Goal: Information Seeking & Learning: Learn about a topic

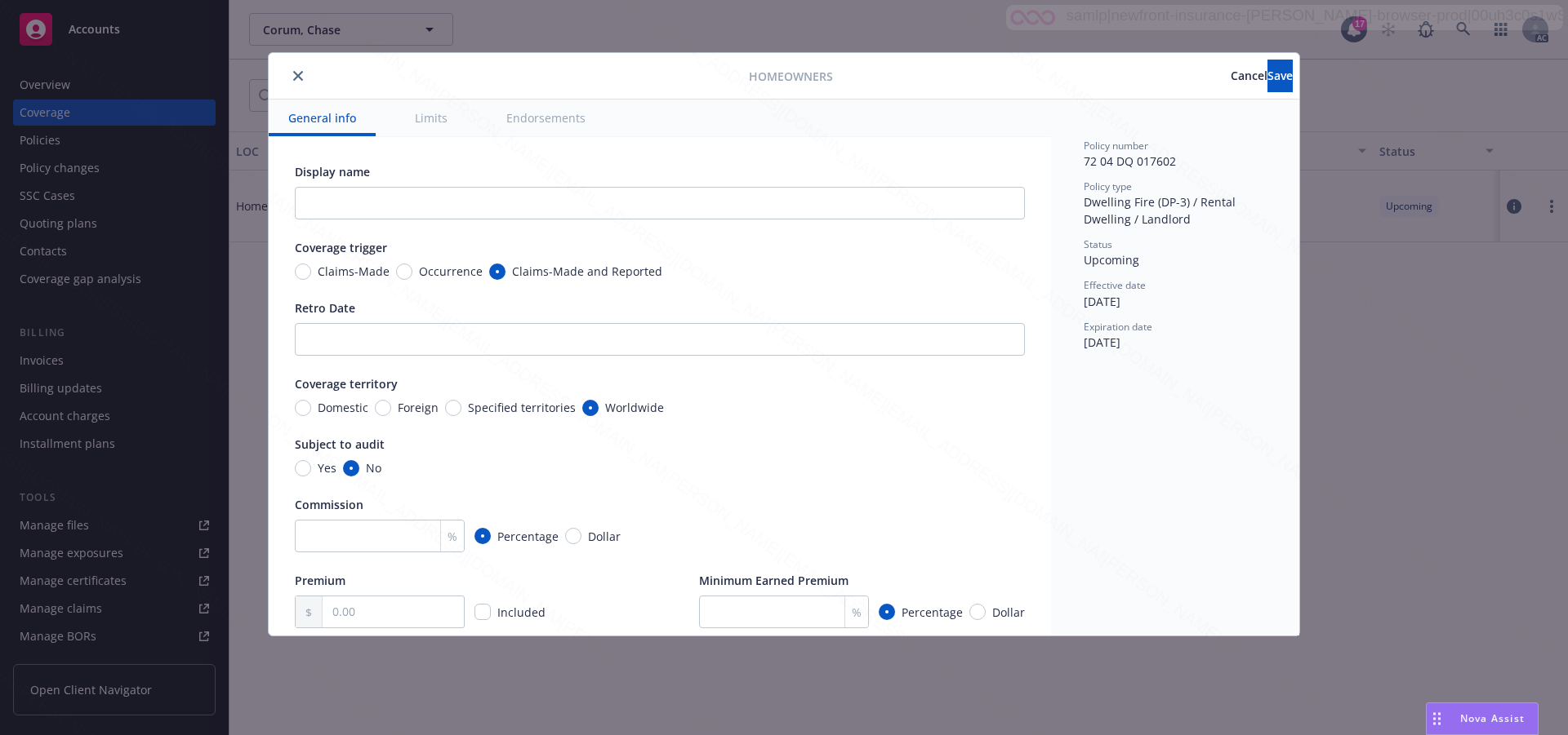
click at [1231, 80] on span "Cancel" at bounding box center [1249, 76] width 37 height 15
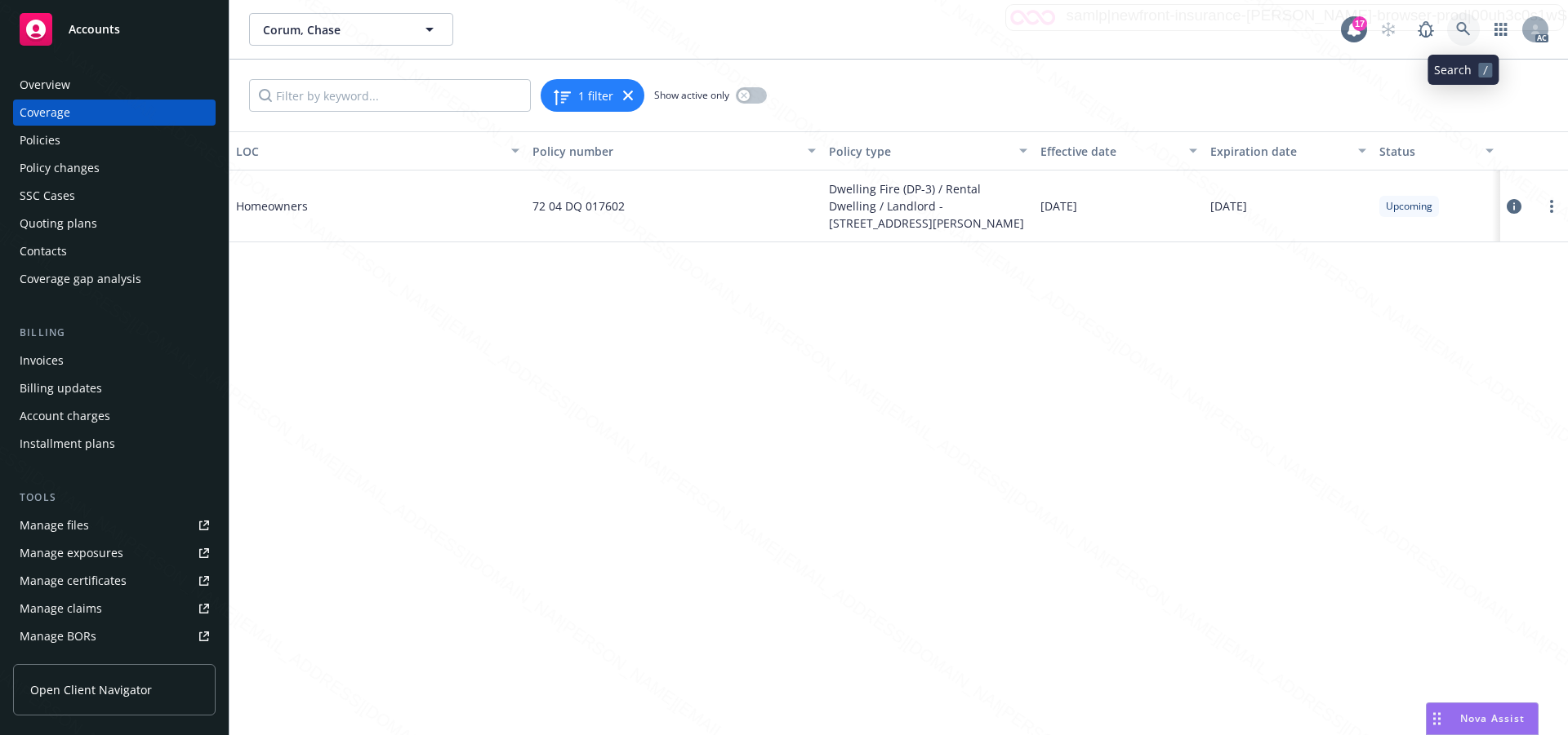
click at [1462, 24] on icon at bounding box center [1462, 29] width 13 height 13
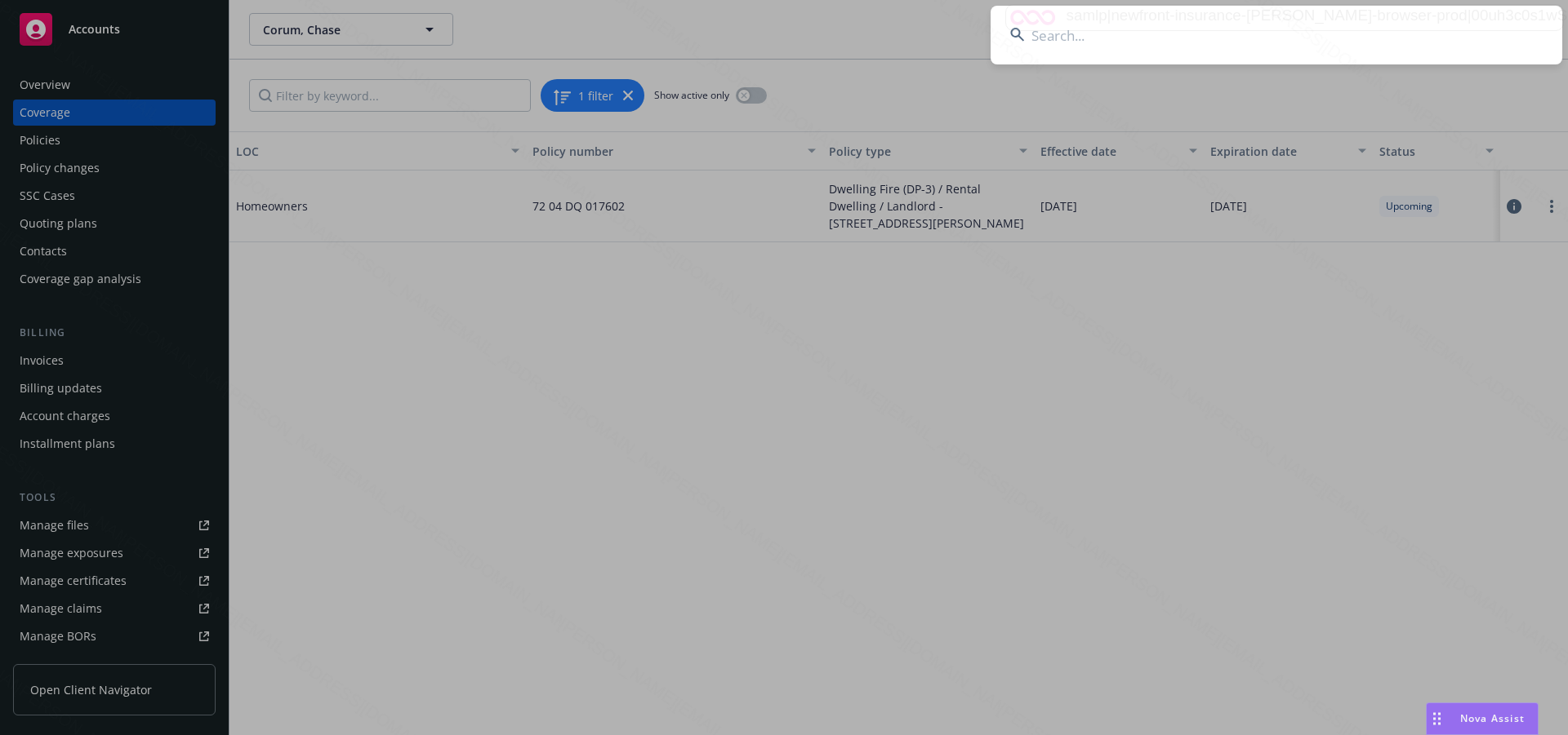
click at [1068, 32] on input at bounding box center [1276, 35] width 572 height 59
type input "Garrett 'Cody' Winchester"
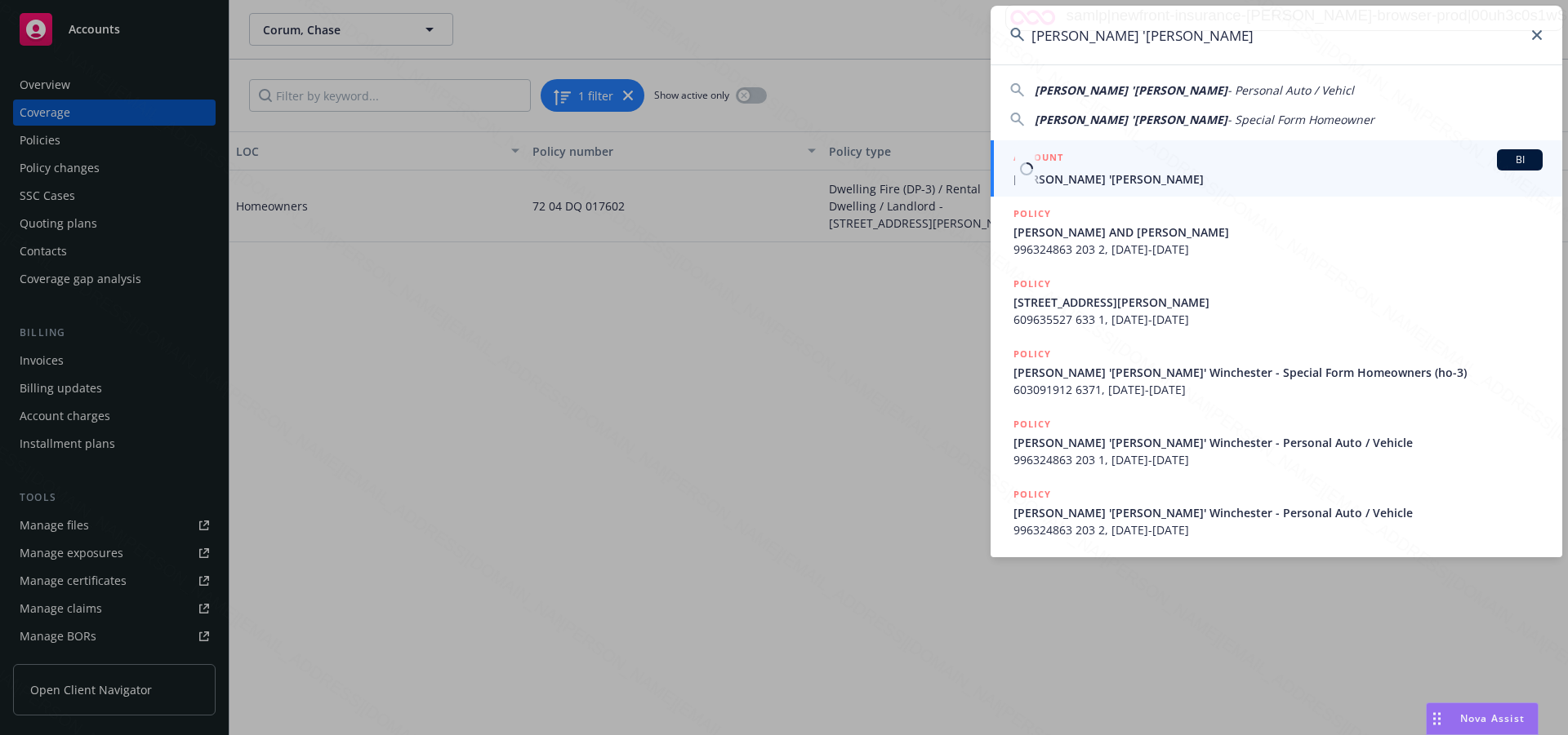
click at [1128, 175] on span "Garrett 'Cody' Winchester" at bounding box center [1278, 180] width 529 height 17
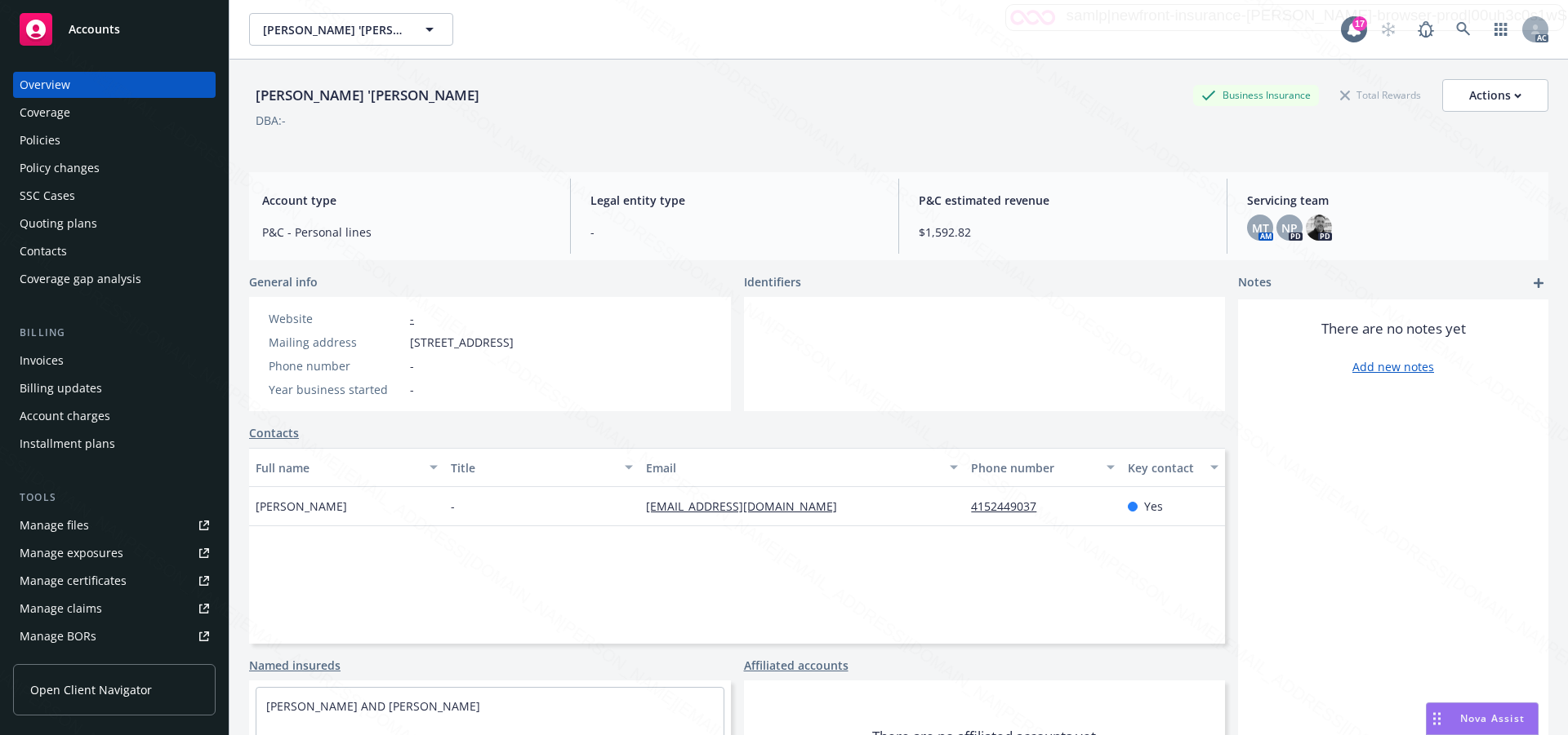
click at [52, 137] on div "Policies" at bounding box center [39, 140] width 40 height 26
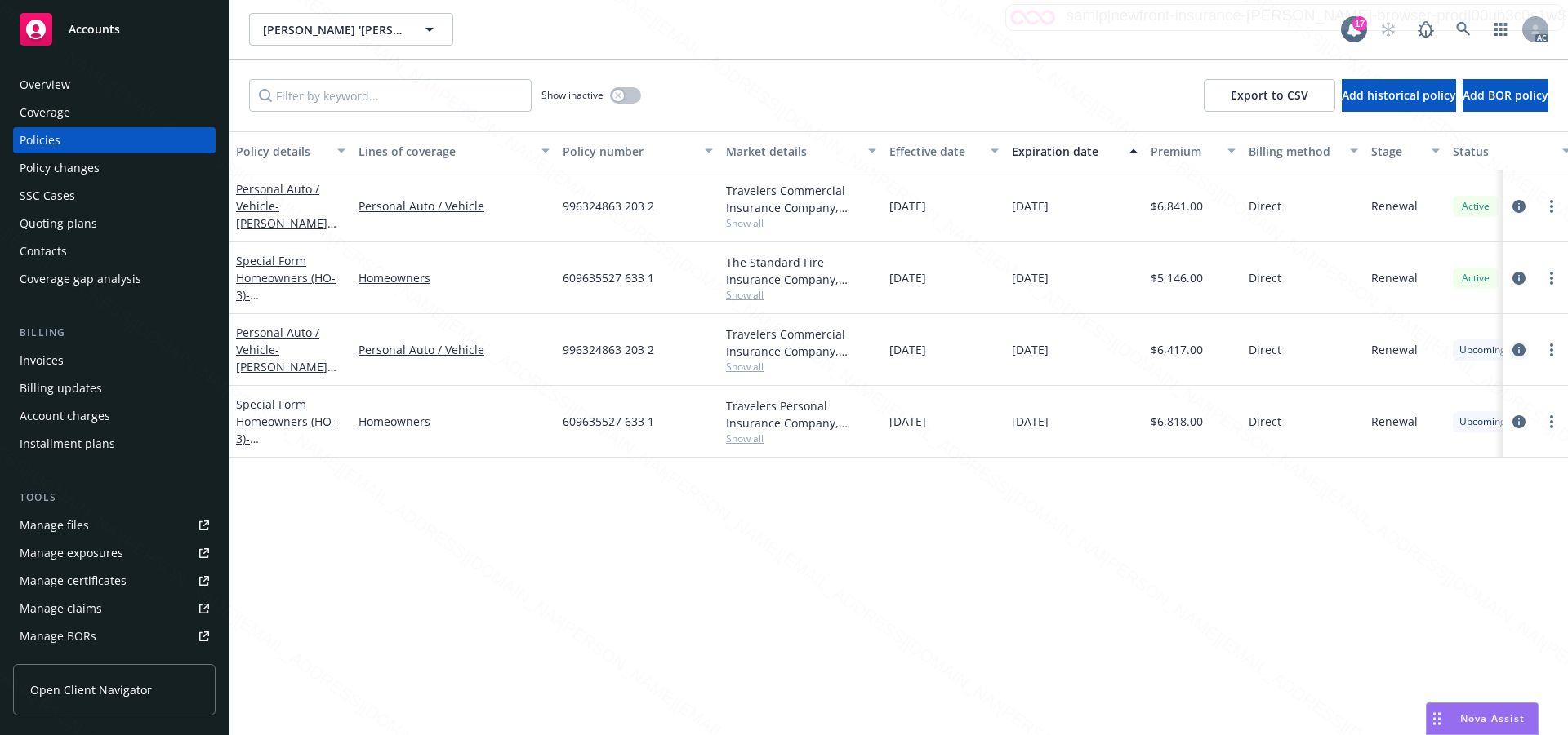
click at [1514, 352] on icon "circleInformation" at bounding box center [1519, 351] width 13 height 13
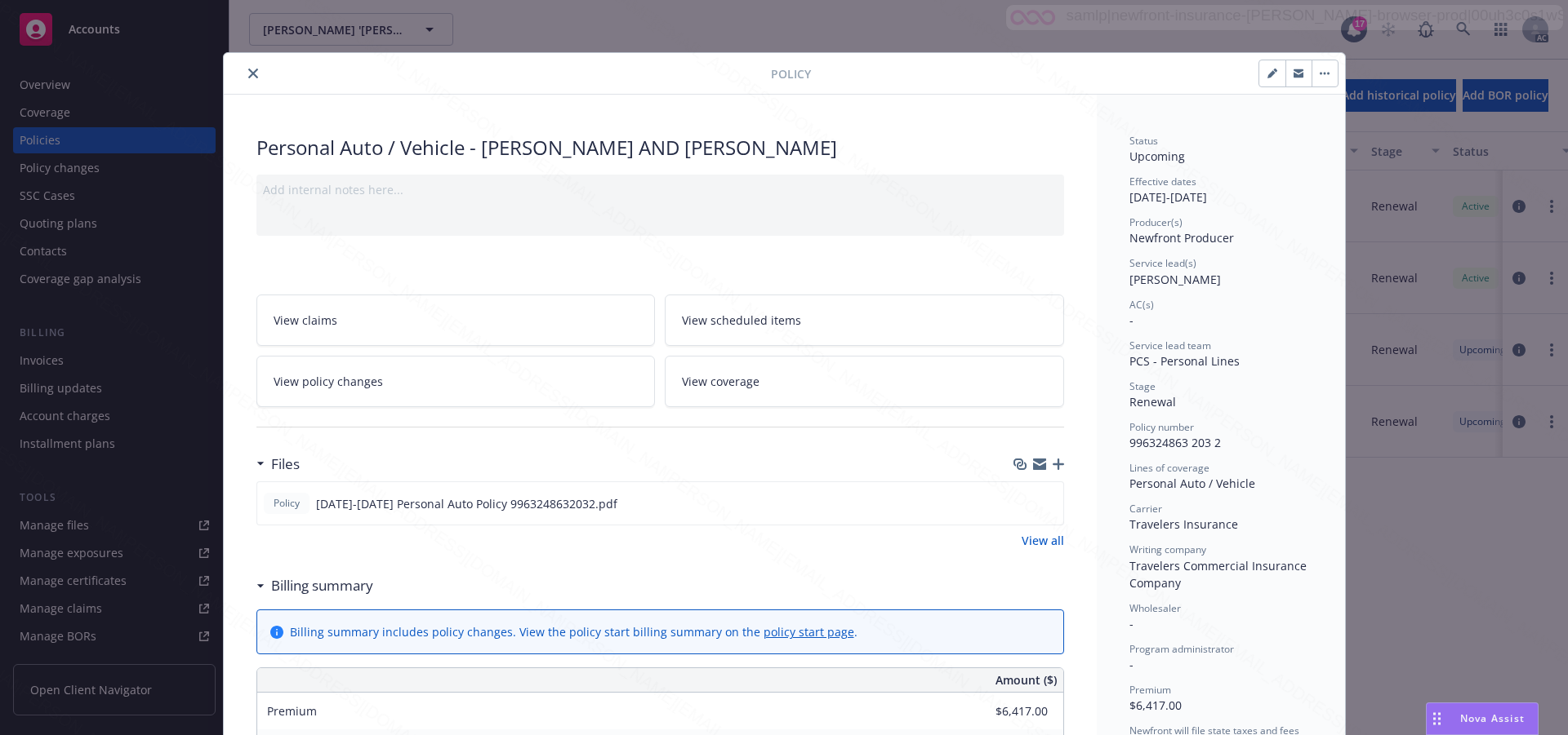
click at [1245, 625] on div "Wholesaler -" at bounding box center [1221, 617] width 183 height 31
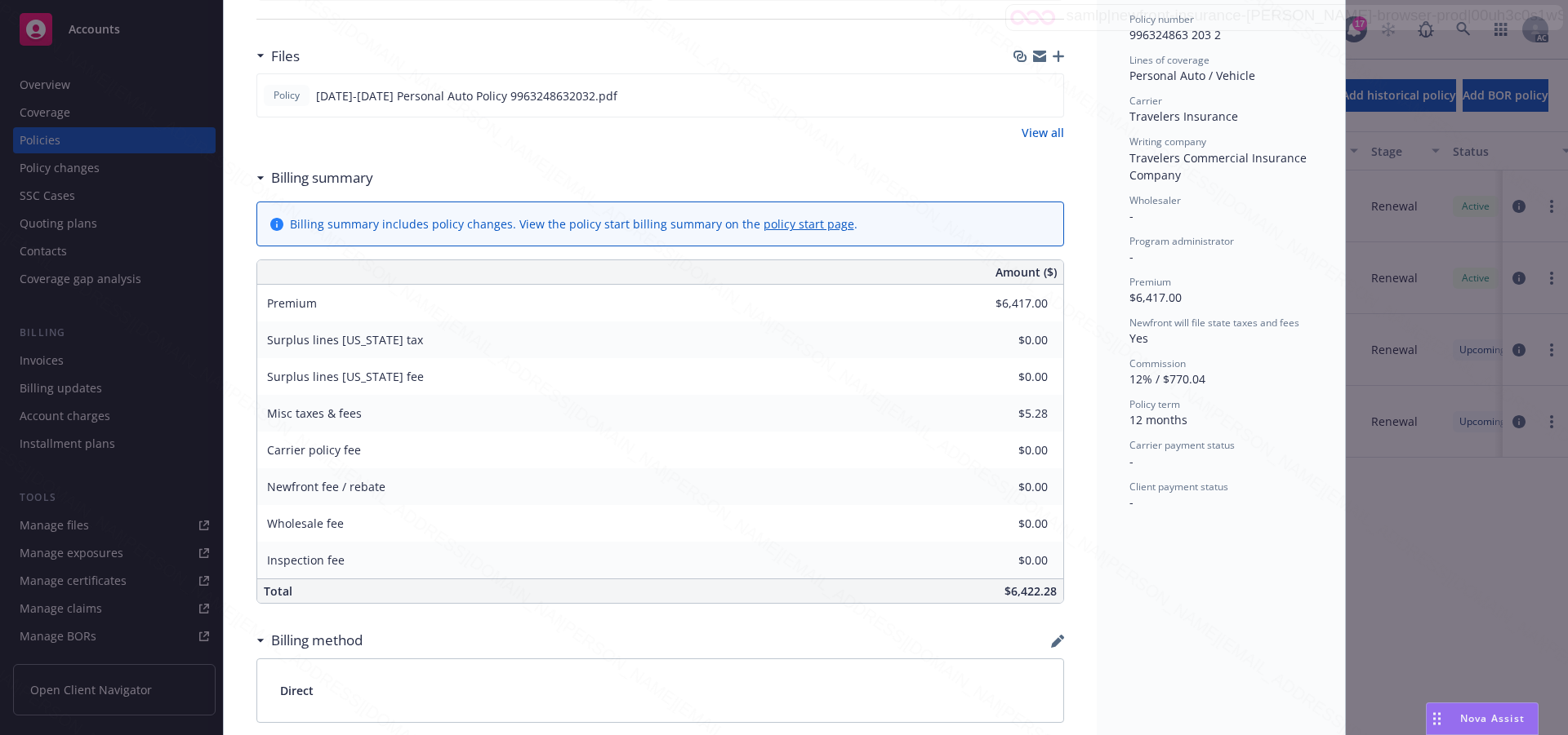
scroll to position [572, 0]
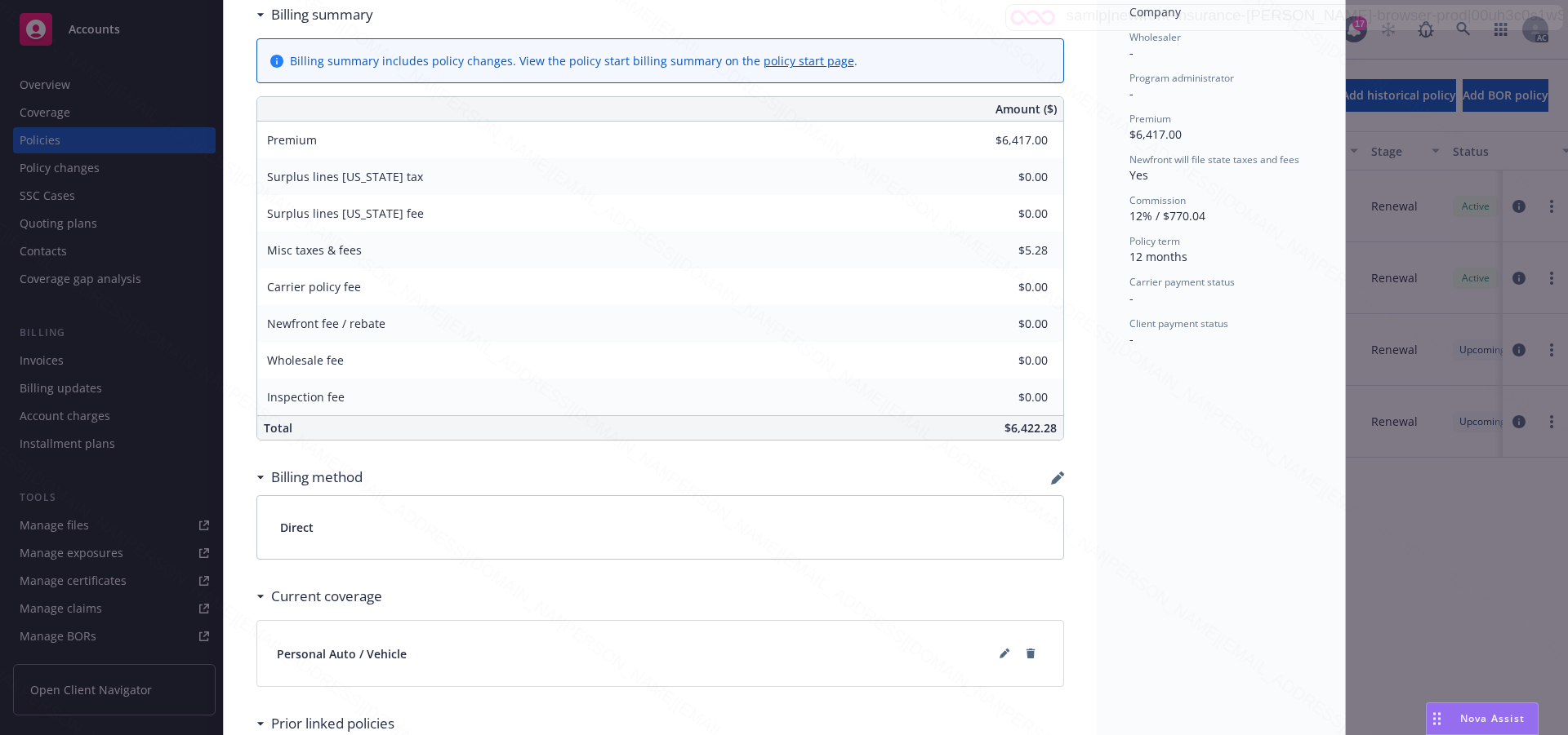
click at [1320, 544] on div "Status Upcoming Effective dates 09/25/2025 - 09/25/2026 Producer(s) Newfront Pr…" at bounding box center [1221, 222] width 248 height 1397
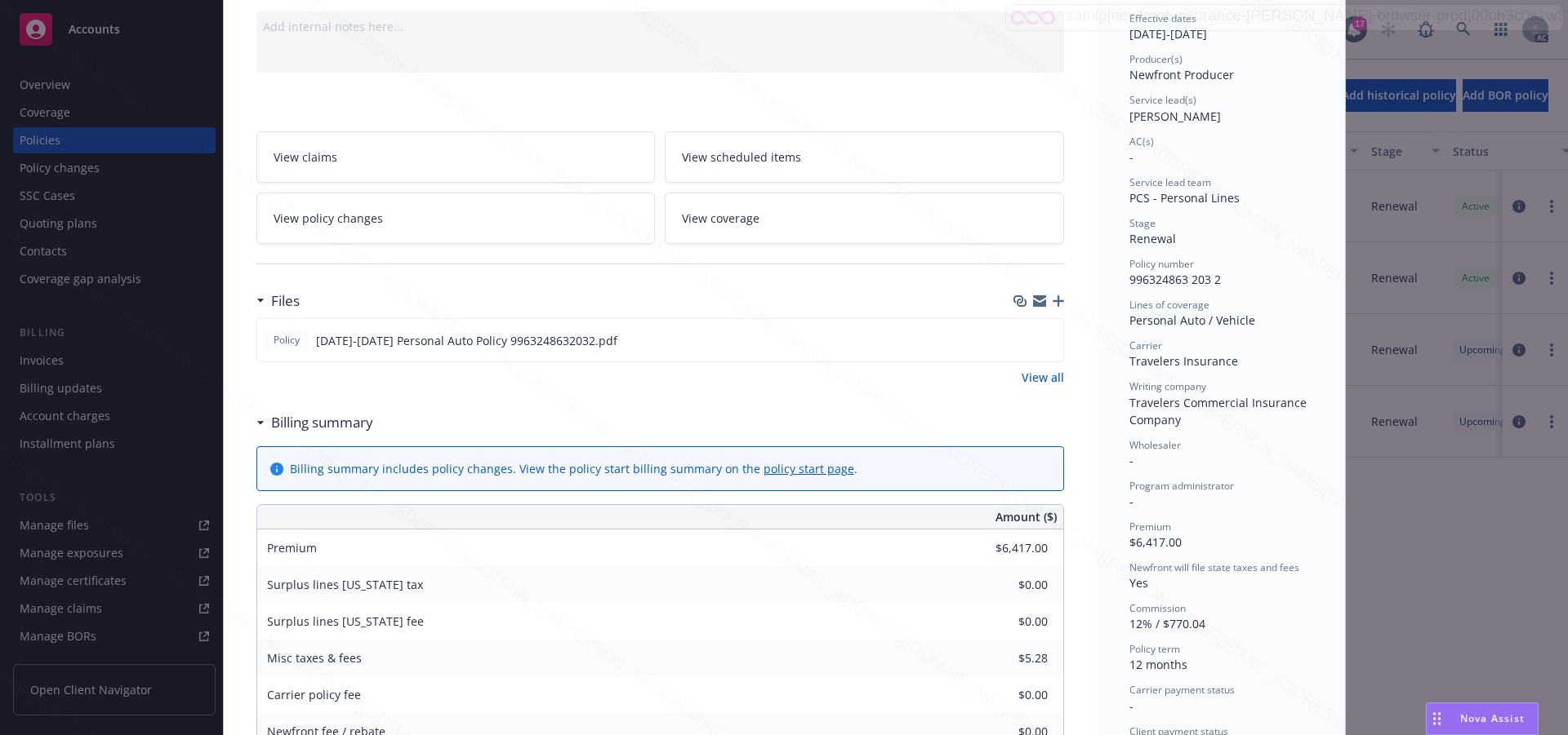
scroll to position [82, 0]
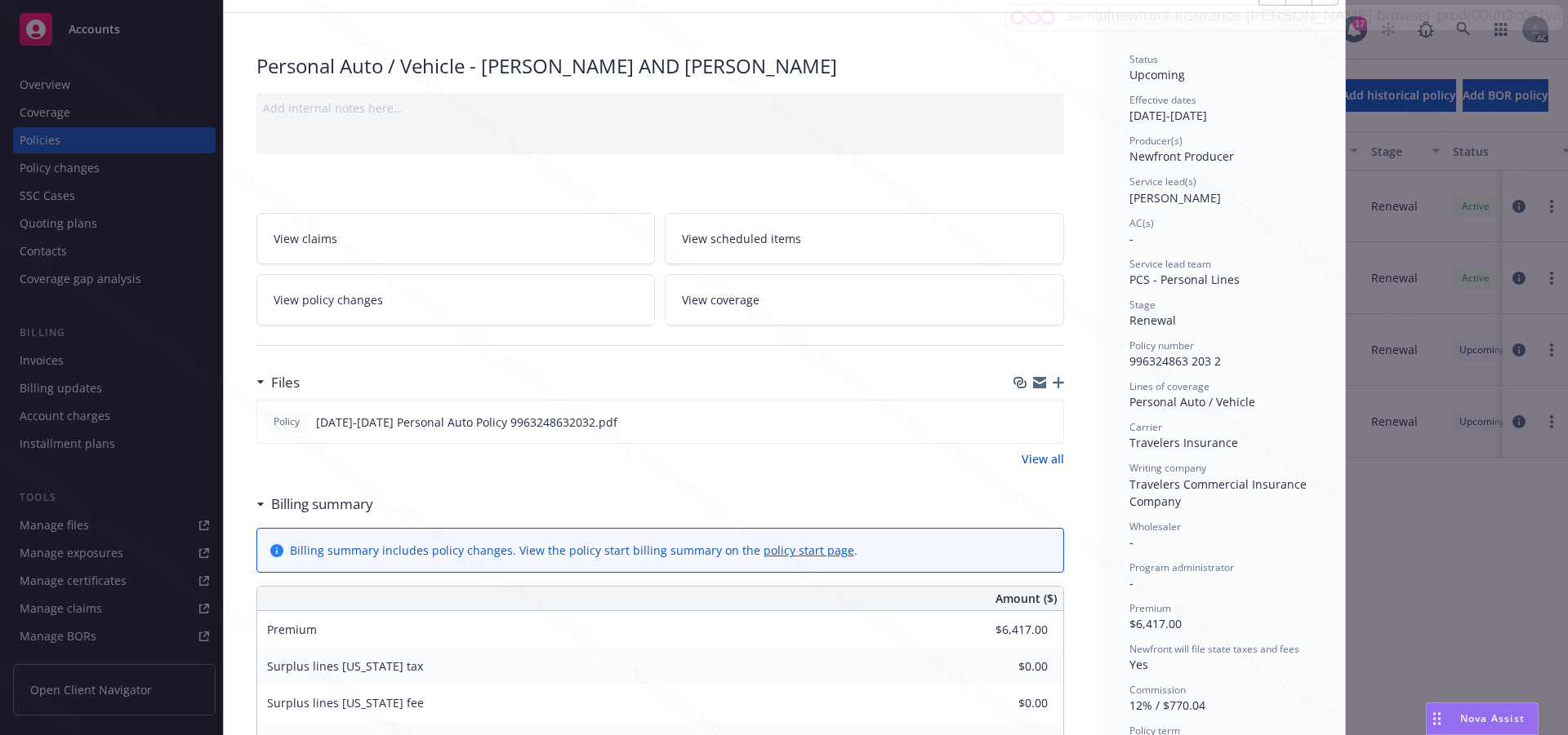
click at [1315, 260] on div "Status Upcoming Effective dates 09/25/2025 - 09/25/2026 Producer(s) Newfront Pr…" at bounding box center [1221, 712] width 248 height 1397
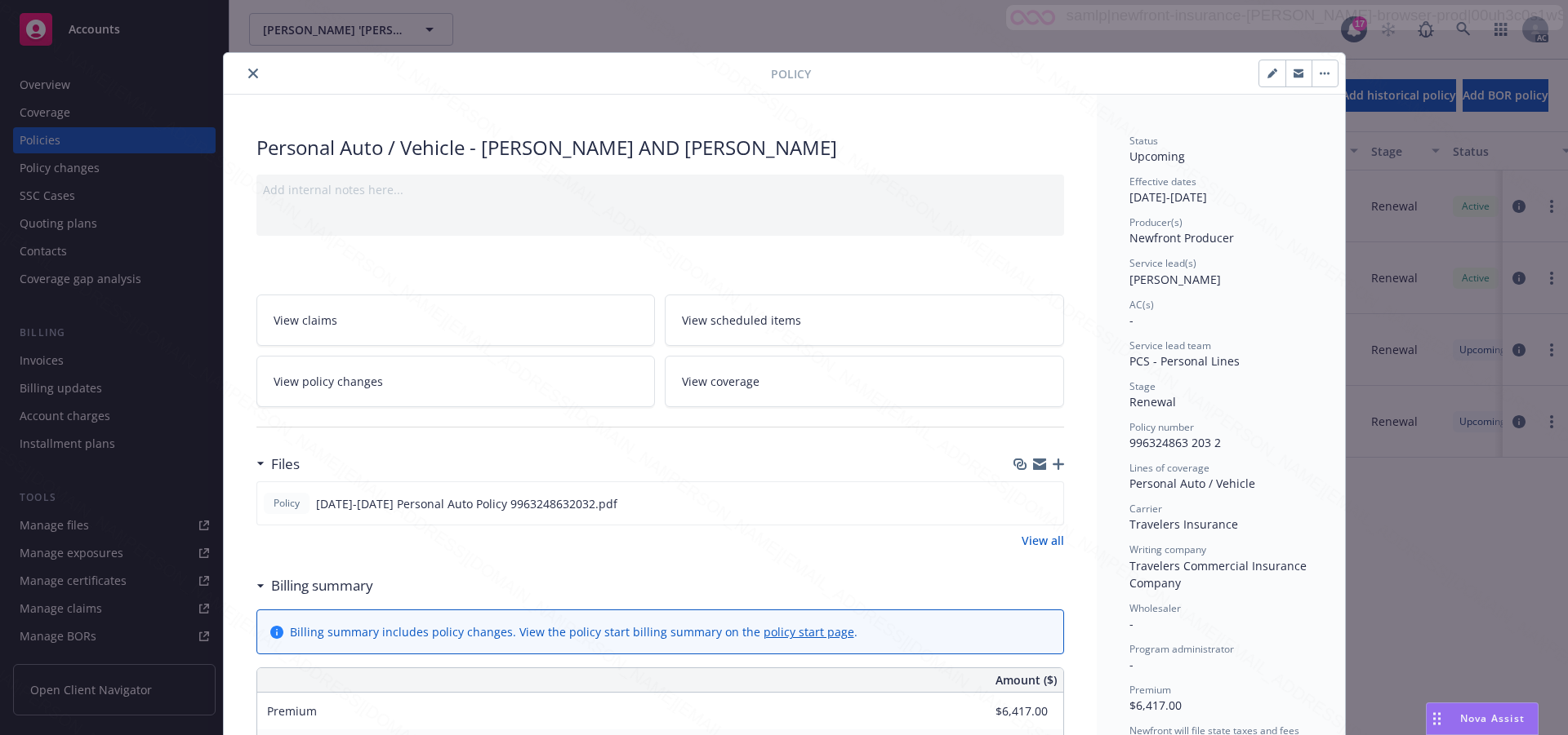
click at [1282, 629] on div "Wholesaler -" at bounding box center [1221, 617] width 183 height 31
click at [757, 322] on span "View scheduled items" at bounding box center [741, 320] width 119 height 17
click at [1267, 663] on div "Program administrator -" at bounding box center [1221, 657] width 183 height 31
click at [726, 377] on span "View coverage" at bounding box center [720, 381] width 78 height 17
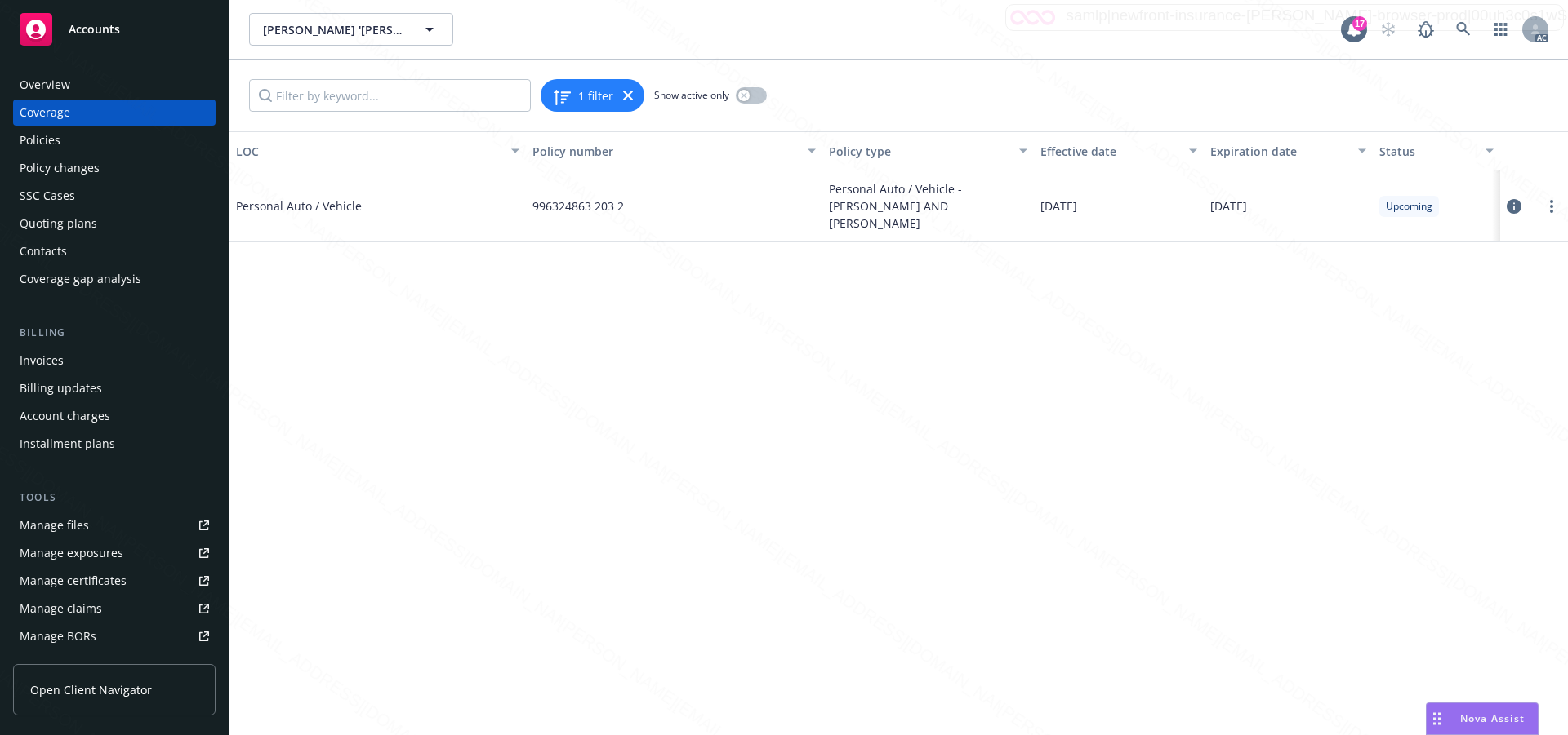
click at [1514, 208] on icon at bounding box center [1513, 206] width 14 height 14
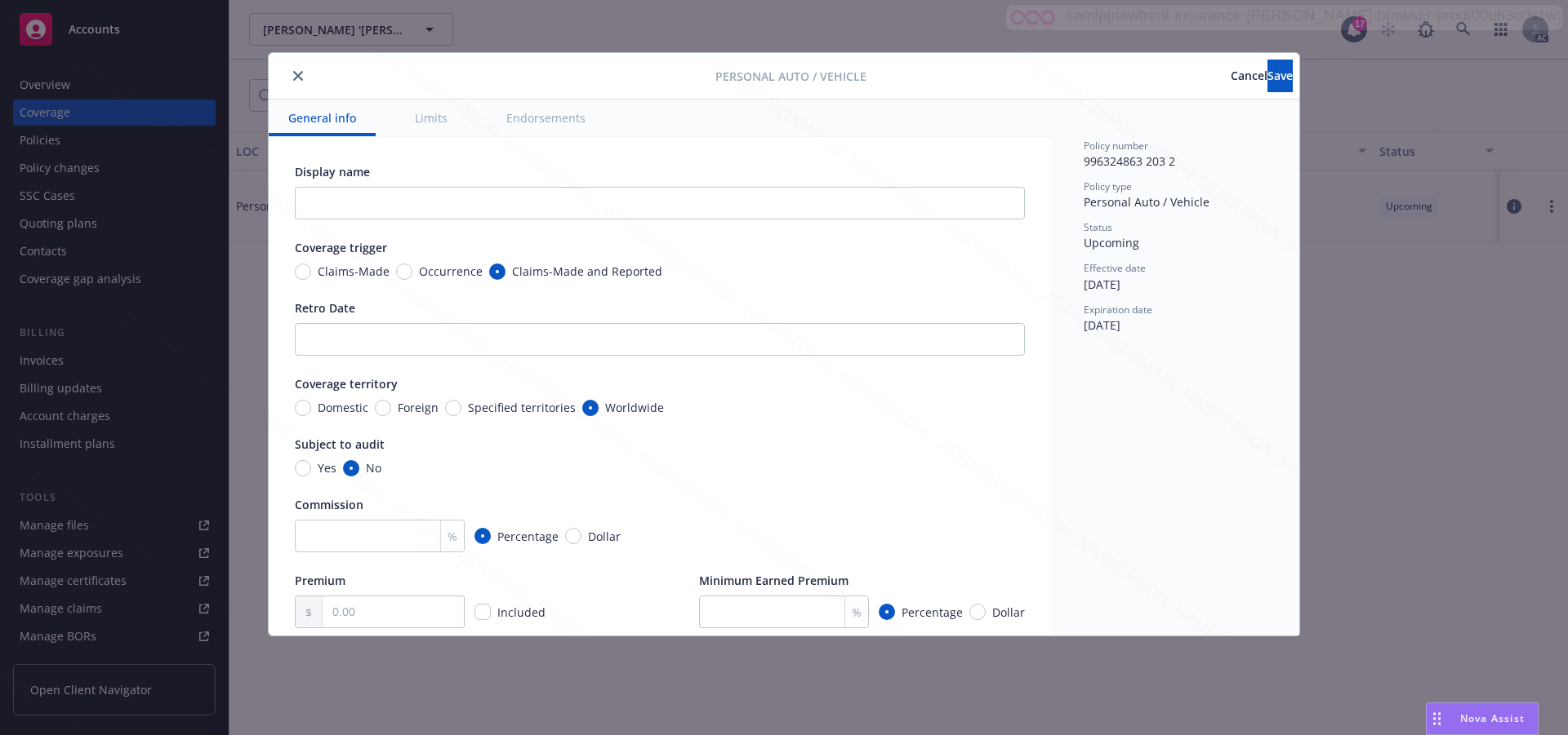
click at [566, 118] on button "Endorsements" at bounding box center [545, 118] width 118 height 37
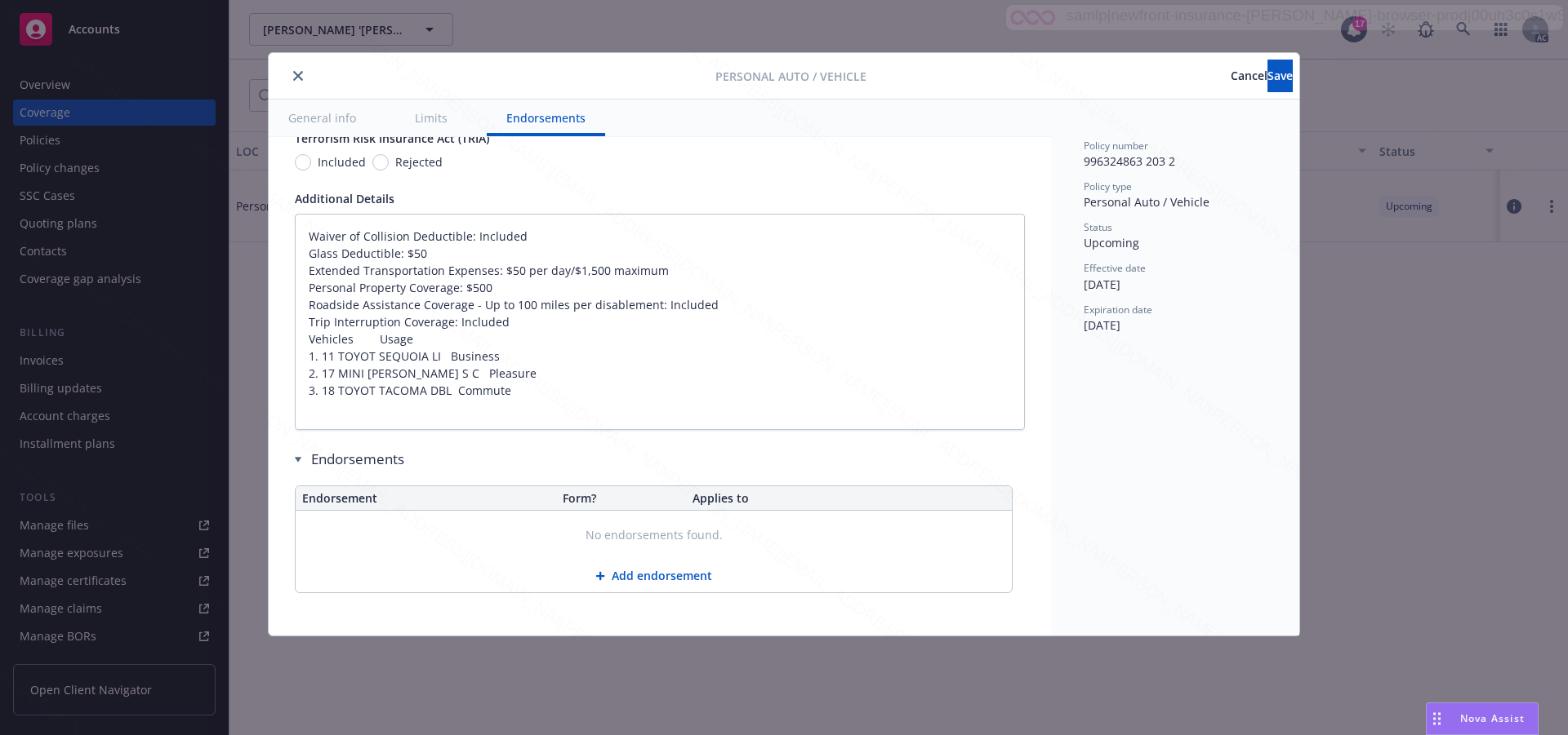
type textarea "x"
click at [826, 339] on textarea "Waiver of Collision Deductible: Included Glass Deductible: $50 Extended Transpo…" at bounding box center [660, 322] width 730 height 216
type textarea "x"
click at [1231, 75] on span "Cancel" at bounding box center [1249, 76] width 37 height 15
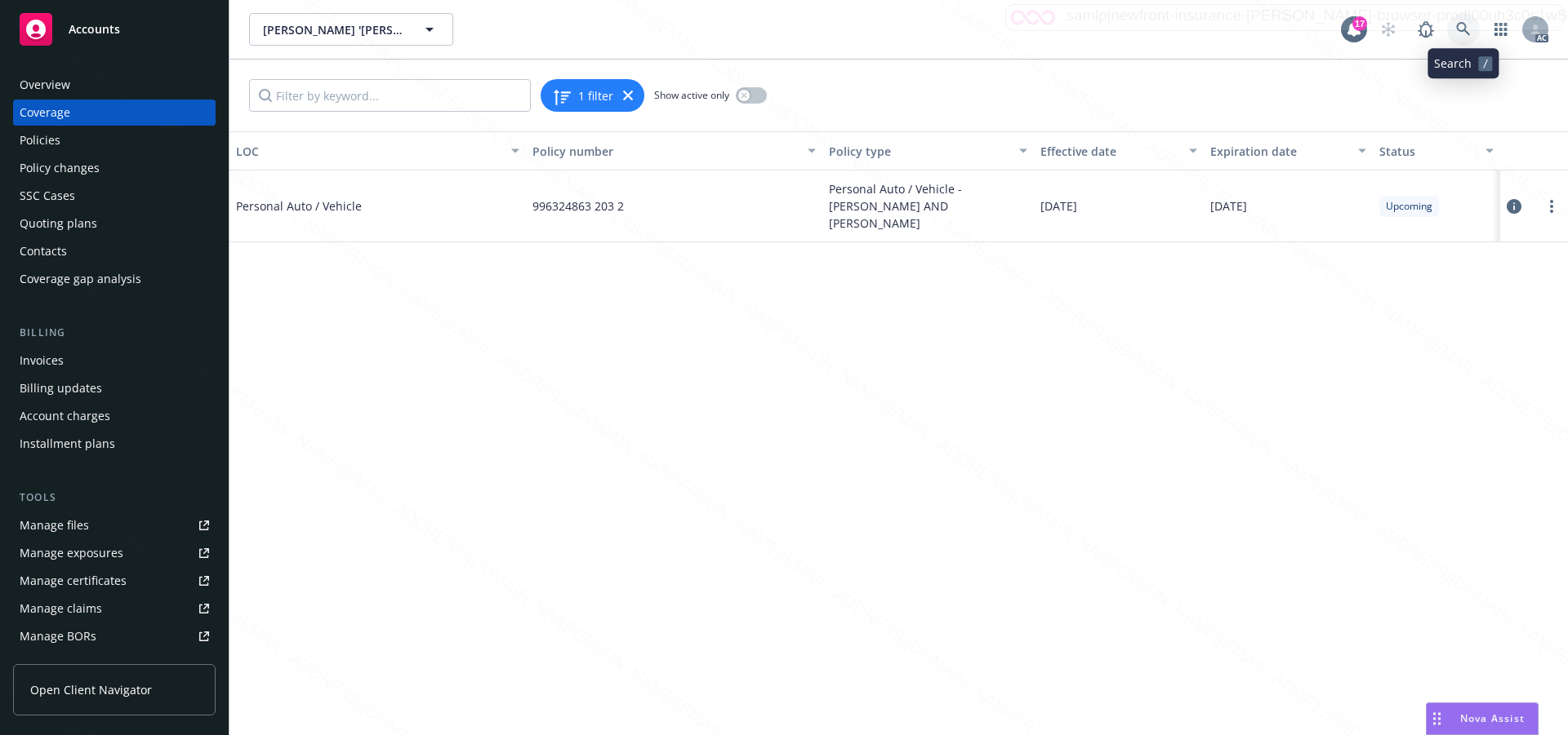
click at [1462, 29] on icon at bounding box center [1462, 29] width 14 height 14
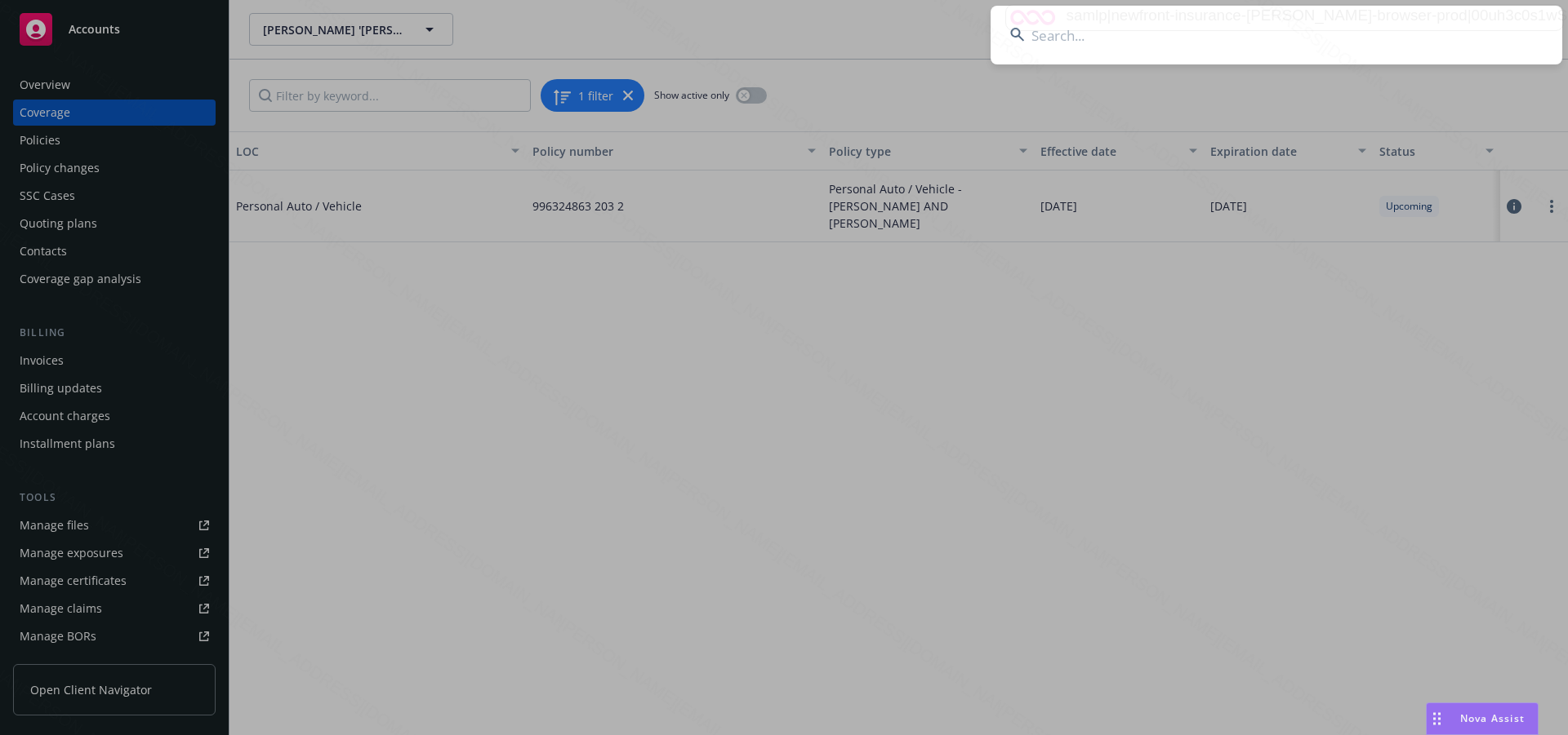
click at [1132, 38] on input at bounding box center [1276, 35] width 572 height 59
type input "[PERSON_NAME] & [PERSON_NAME]"
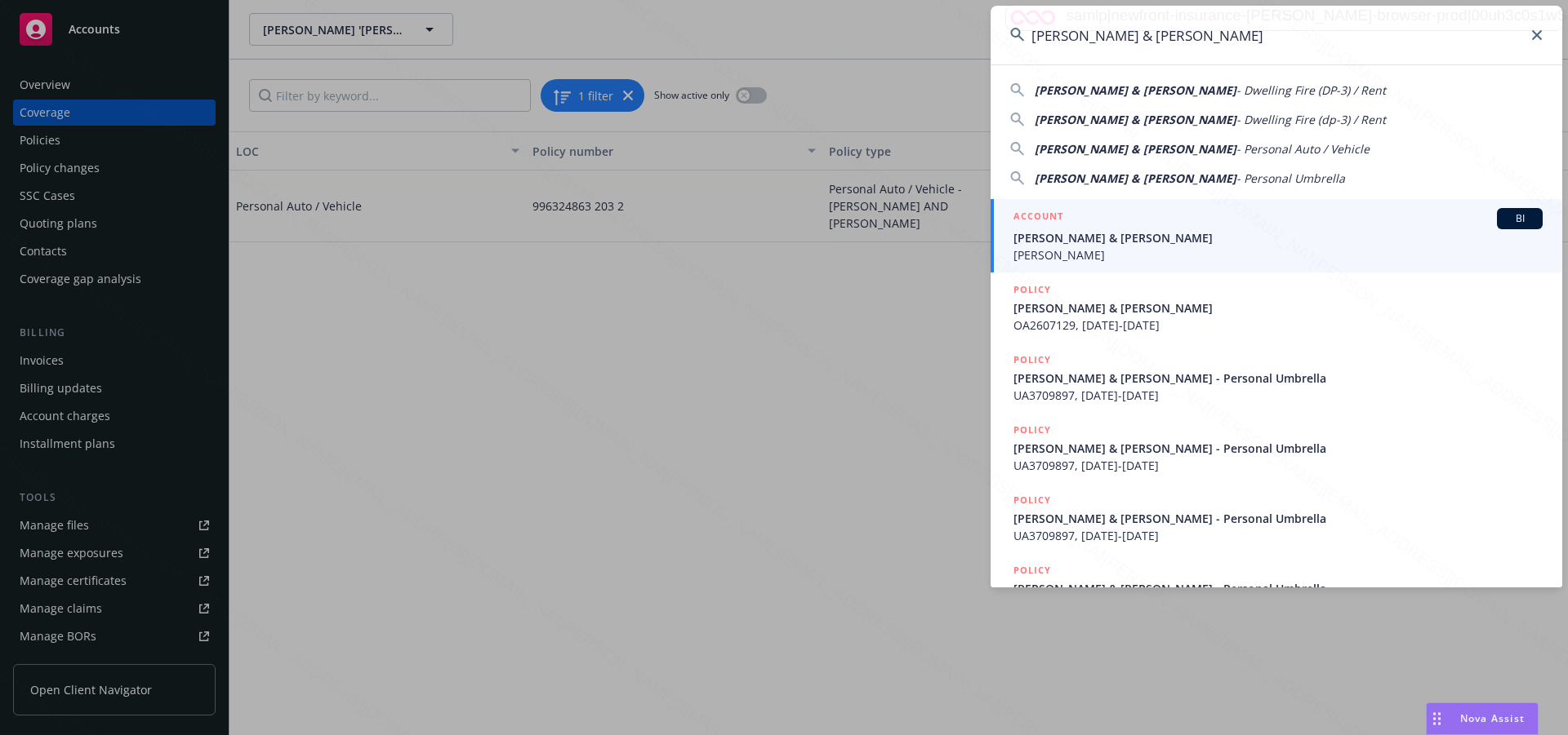
click at [1087, 242] on span "[PERSON_NAME] & [PERSON_NAME]" at bounding box center [1278, 238] width 529 height 17
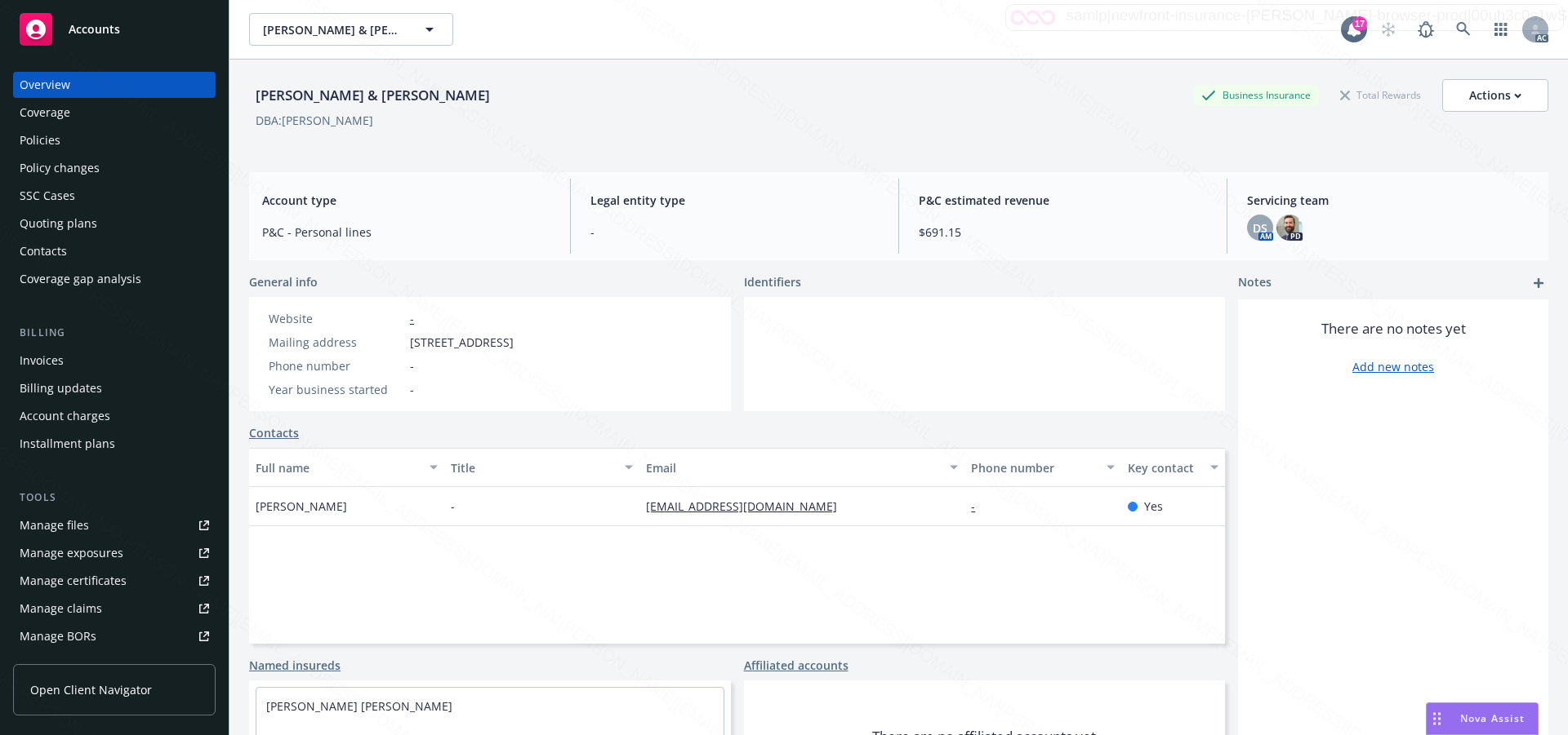
click at [1028, 104] on div "Lehigh, Terry & Rita Business Insurance Total Rewards Actions" at bounding box center [898, 95] width 1299 height 33
click at [1334, 452] on div "There are no notes yet Add new notes" at bounding box center [1393, 565] width 311 height 530
click at [37, 137] on div "Policies" at bounding box center [39, 140] width 40 height 26
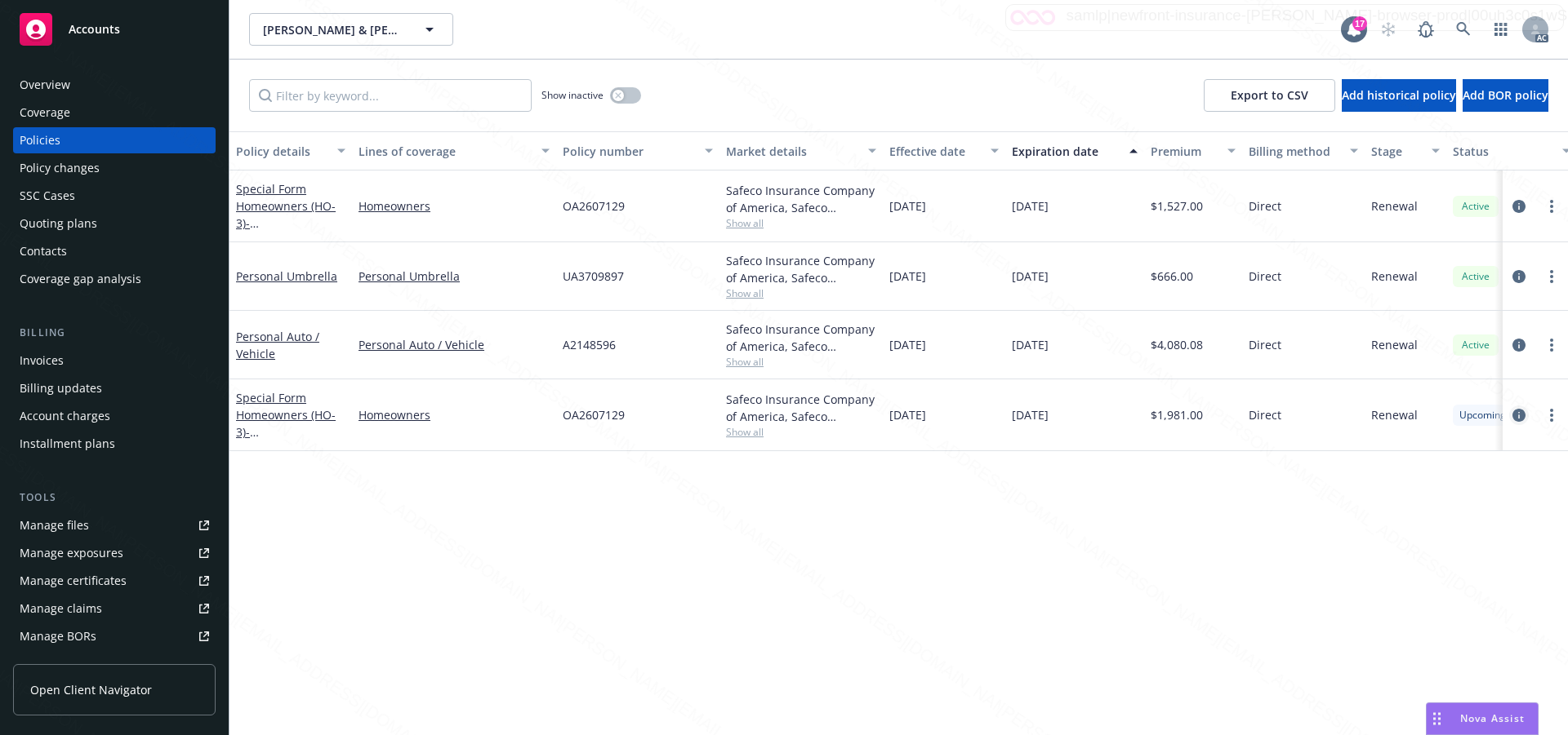
click at [1517, 414] on icon "circleInformation" at bounding box center [1519, 416] width 13 height 13
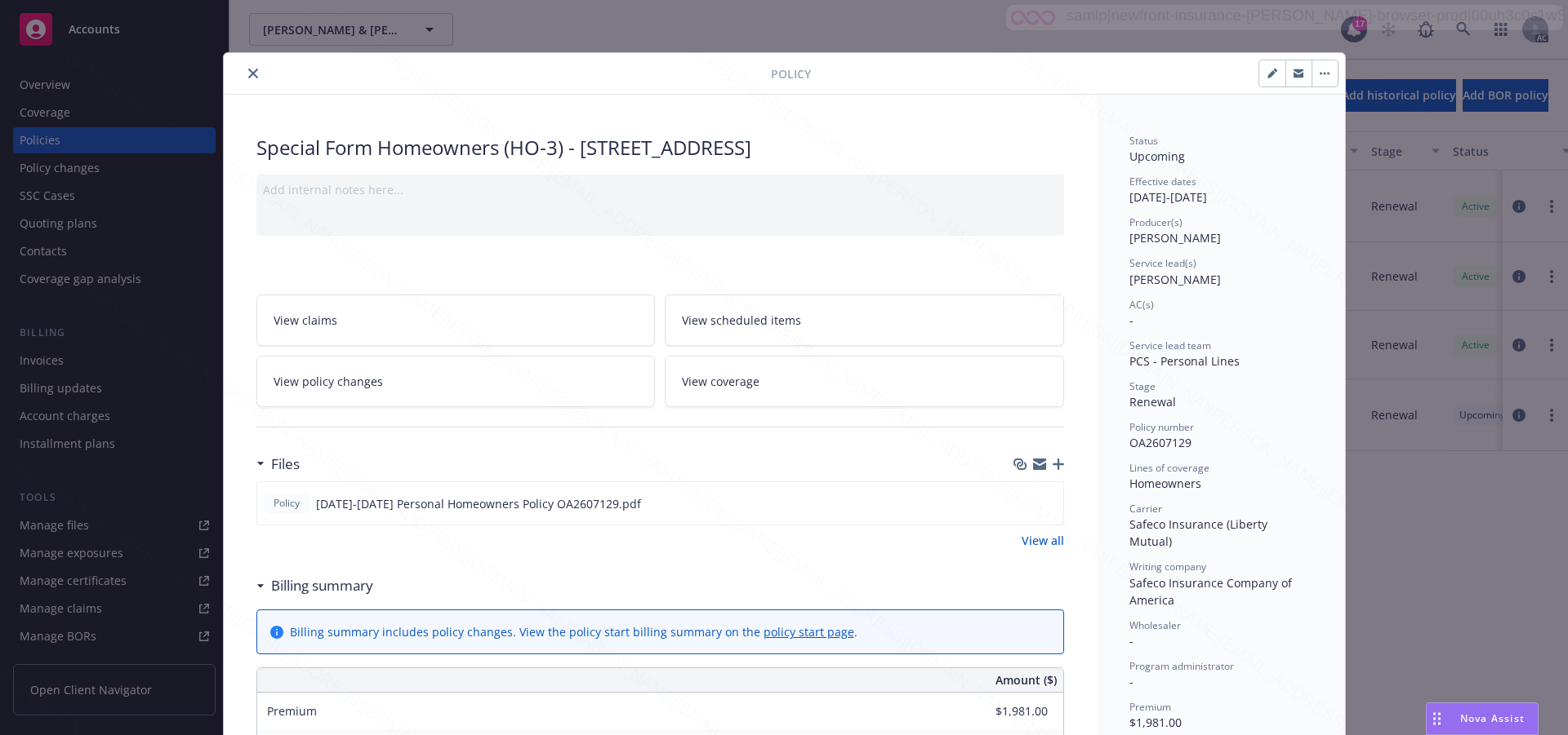
click at [783, 329] on span "View scheduled items" at bounding box center [741, 320] width 119 height 17
click at [711, 390] on span "View coverage" at bounding box center [720, 381] width 78 height 17
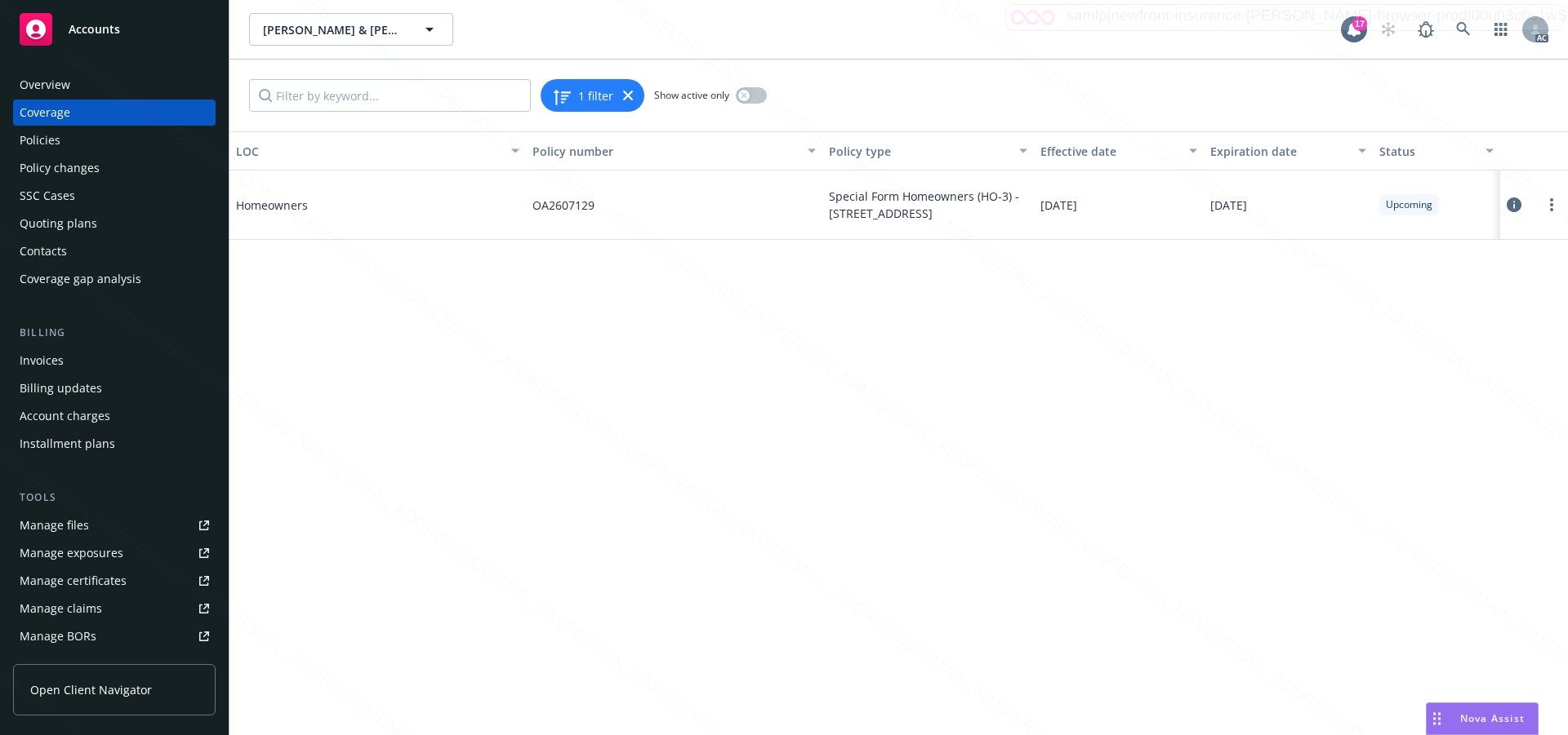
click at [1521, 207] on button at bounding box center [1513, 205] width 14 height 33
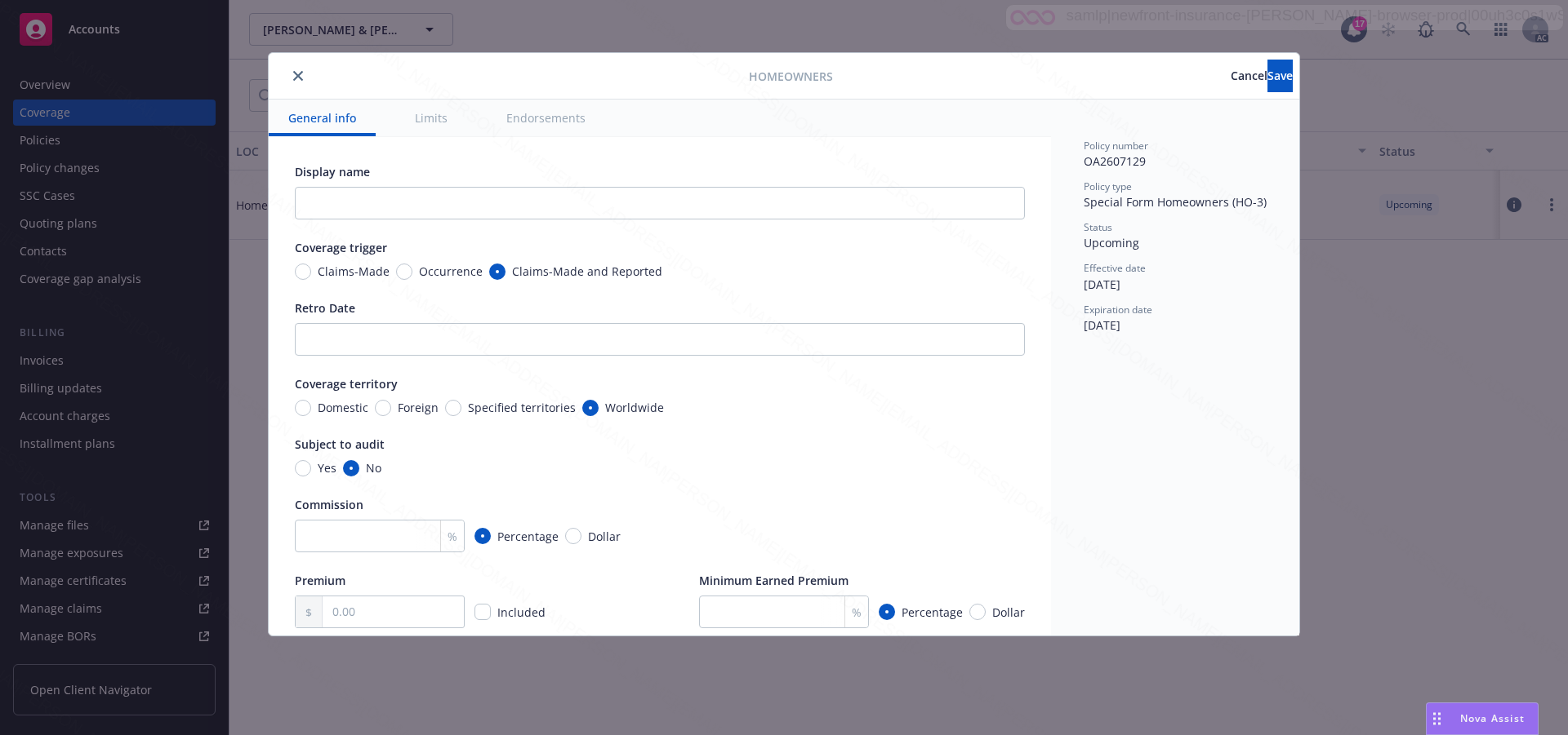
click at [559, 115] on button "Endorsements" at bounding box center [545, 118] width 118 height 37
type textarea "x"
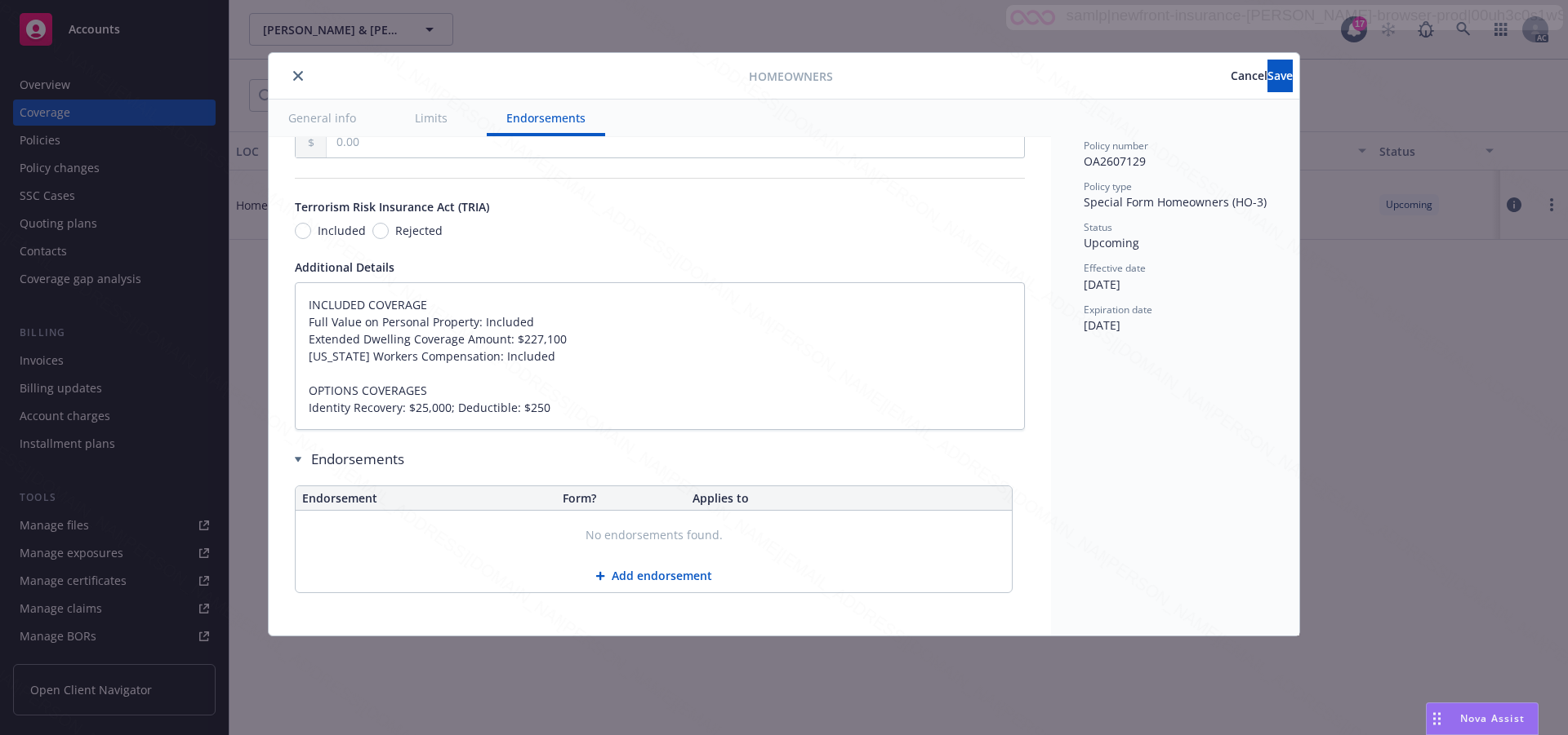
type textarea "x"
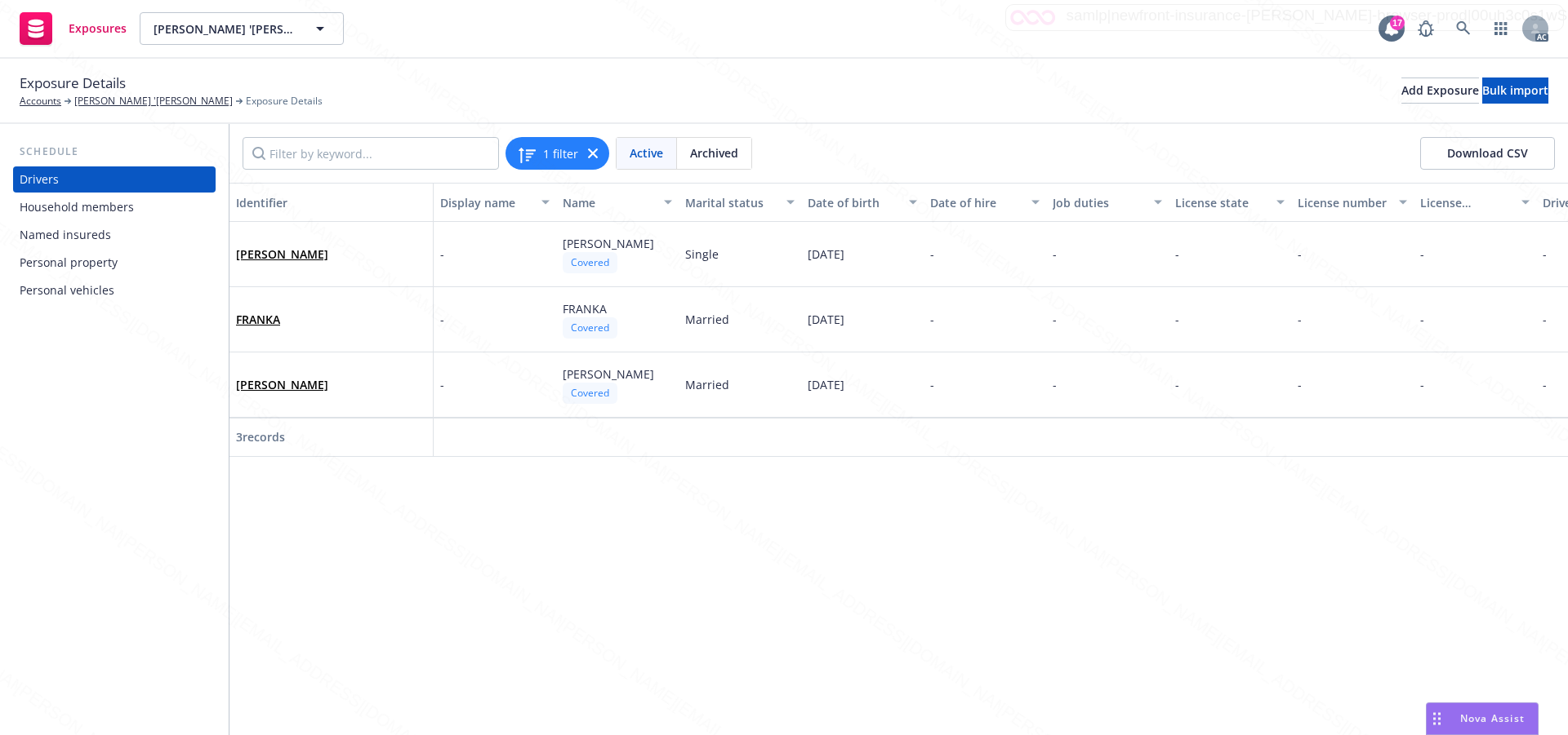
click at [789, 490] on div "Identifier Display name Name Marital status Date of birth Date of hire Job duti…" at bounding box center [899, 458] width 1338 height 552
click at [702, 544] on div "Identifier Display name Name Marital status Date of birth Date of hire Job duti…" at bounding box center [899, 458] width 1338 height 552
click at [68, 295] on div "Personal vehicles" at bounding box center [66, 290] width 95 height 26
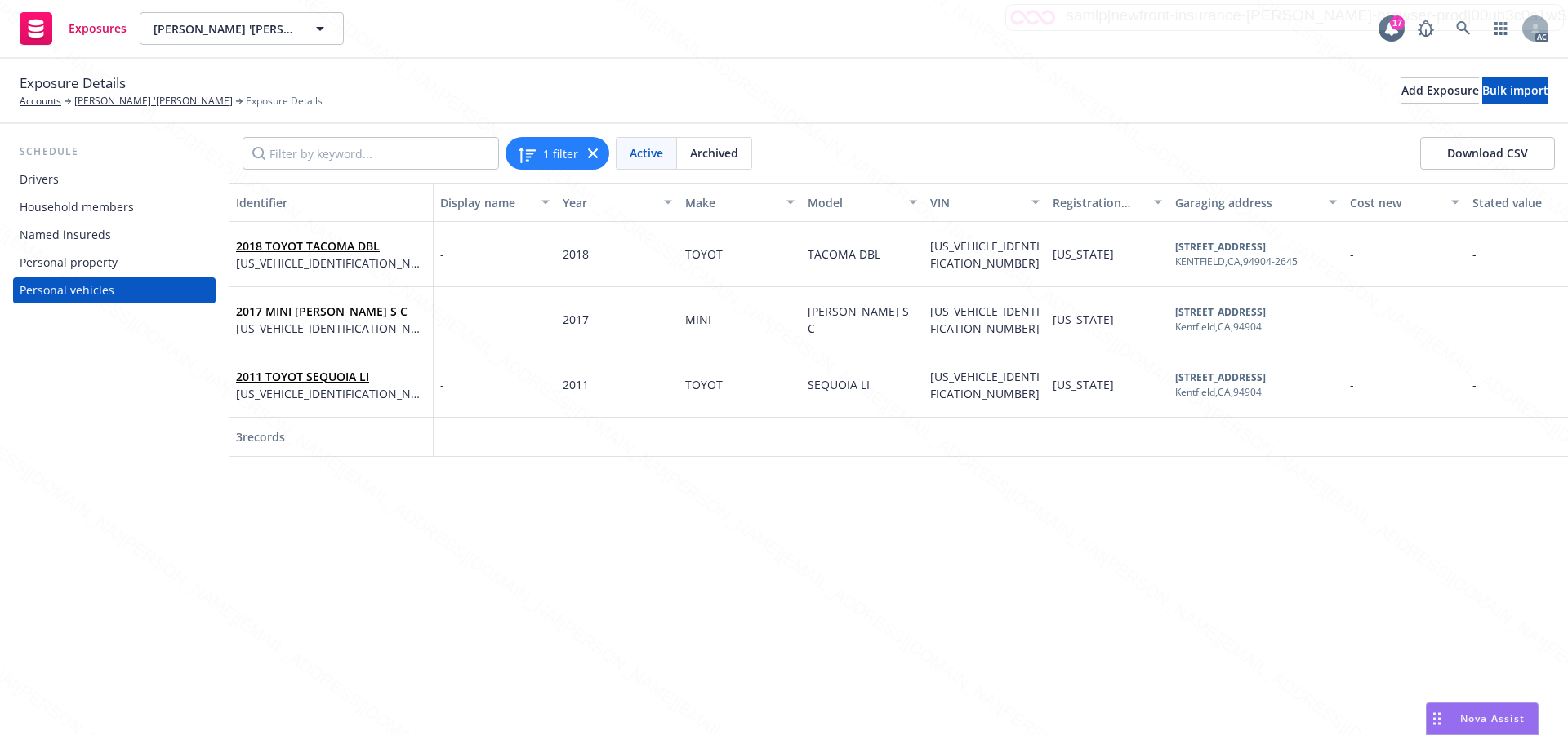
click at [794, 560] on div "Identifier Display name Year Make Model VIN Registration state Garaging address…" at bounding box center [899, 458] width 1338 height 552
click at [591, 573] on div "Identifier Display name Year Make Model VIN Registration state Garaging address…" at bounding box center [899, 458] width 1338 height 552
click at [872, 573] on div "Identifier Display name Year Make Model VIN Registration state Garaging address…" at bounding box center [899, 458] width 1338 height 552
click at [621, 595] on div "Identifier Display name Year Make Model VIN Registration state Garaging address…" at bounding box center [899, 458] width 1338 height 552
click at [626, 262] on div "2018" at bounding box center [616, 255] width 122 height 65
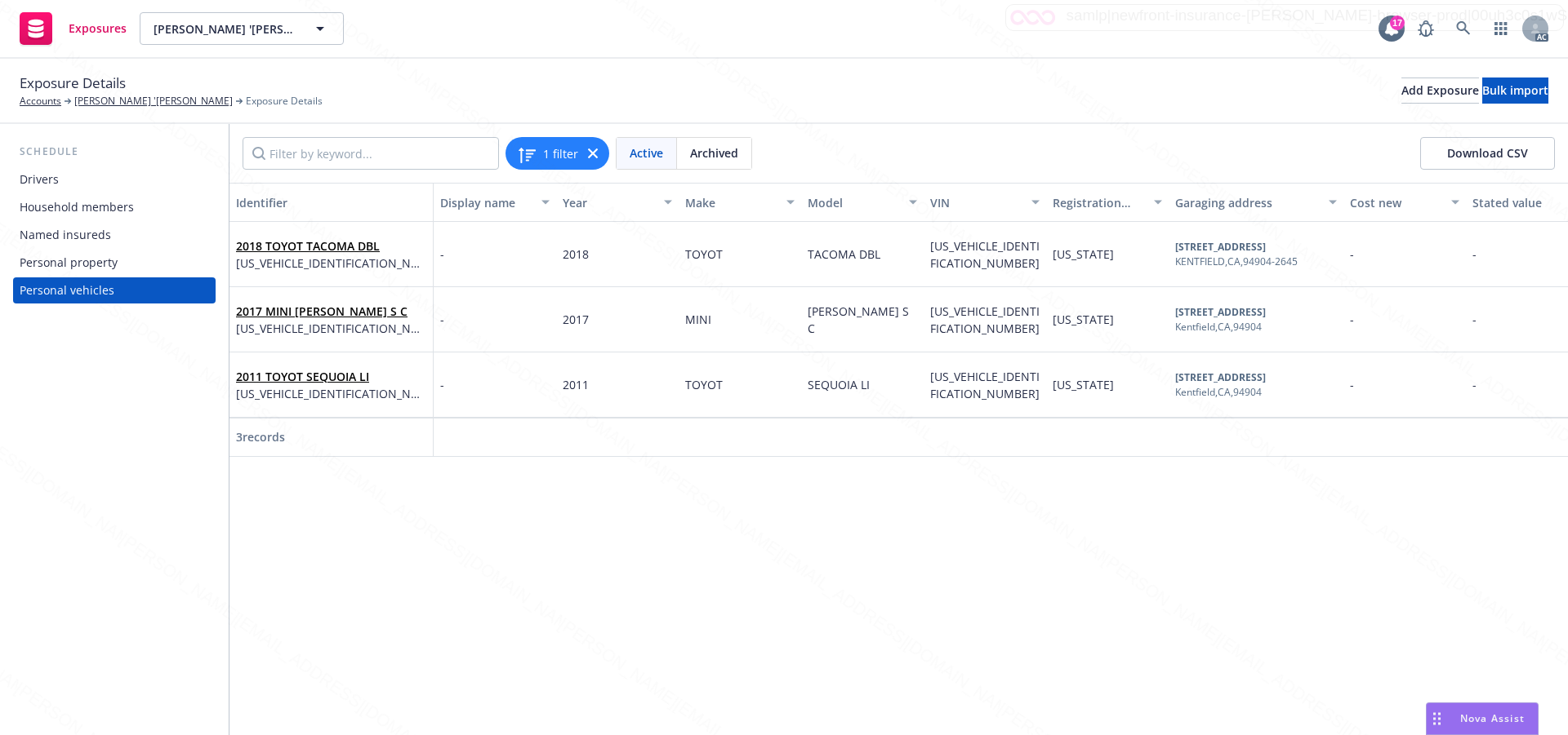
click at [884, 534] on div "Identifier Display name Year Make Model VIN Registration state Garaging address…" at bounding box center [899, 458] width 1338 height 552
click at [777, 577] on div "Identifier Display name Year Make Model VIN Registration state Garaging address…" at bounding box center [899, 458] width 1338 height 552
click at [761, 591] on div "Identifier Display name Year Make Model VIN Registration state Garaging address…" at bounding box center [899, 458] width 1338 height 552
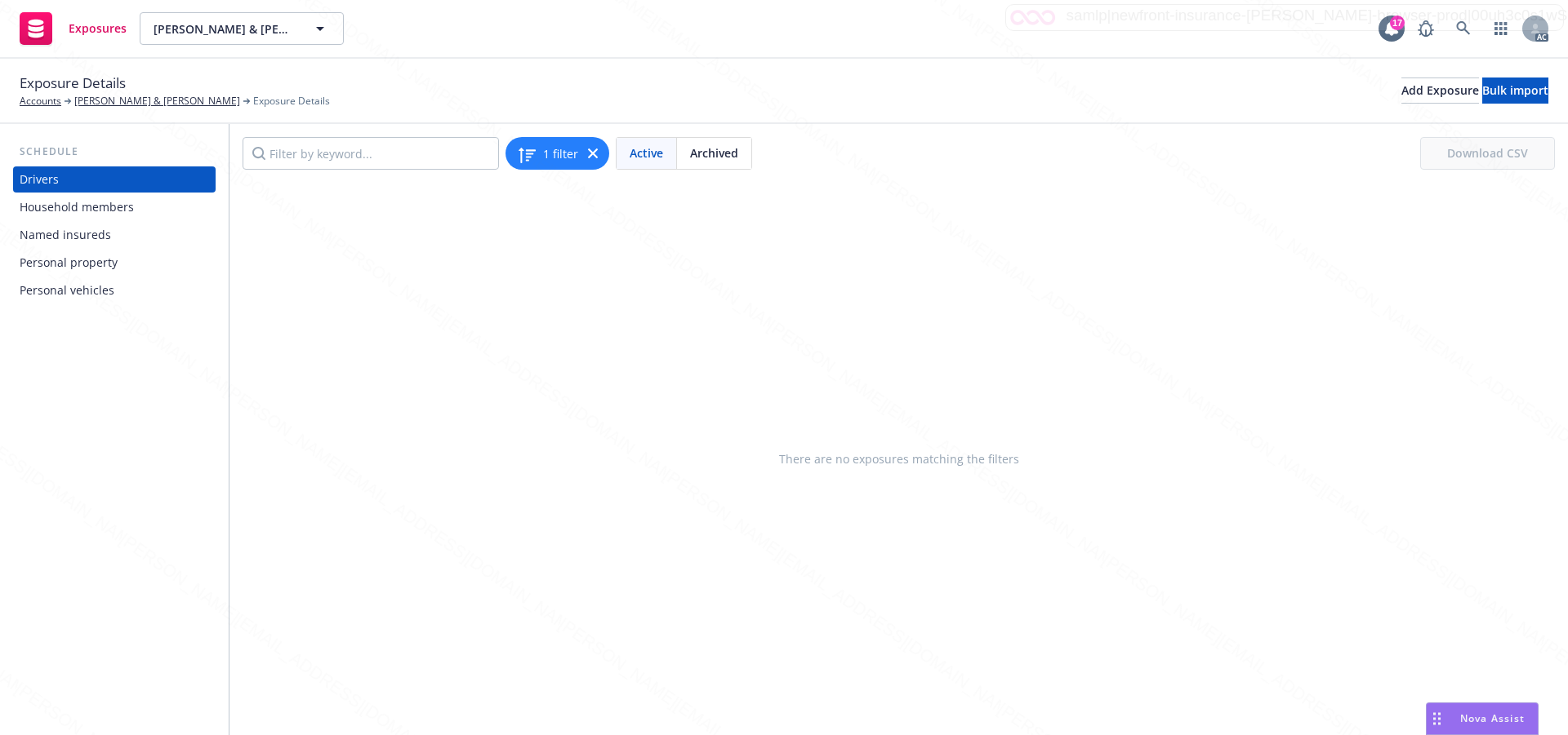
click at [90, 264] on div "Personal property" at bounding box center [68, 262] width 98 height 26
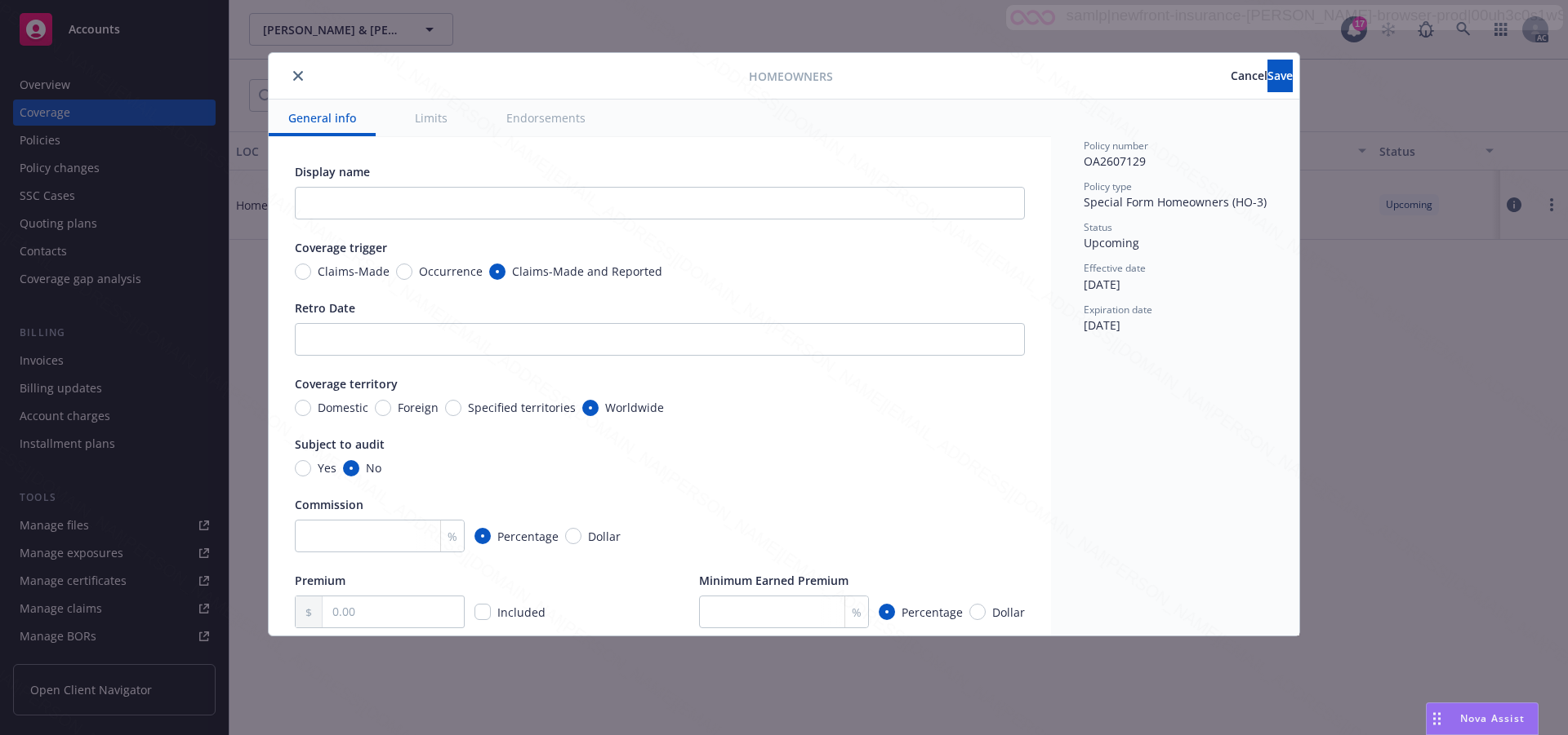
type textarea "x"
